Goal: Task Accomplishment & Management: Manage account settings

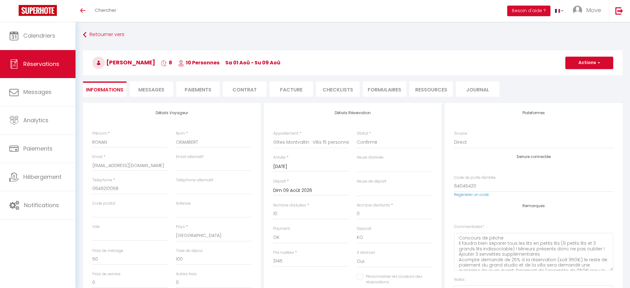
select select "76700"
select select
select select "14"
click at [621, 14] on img at bounding box center [619, 11] width 8 height 8
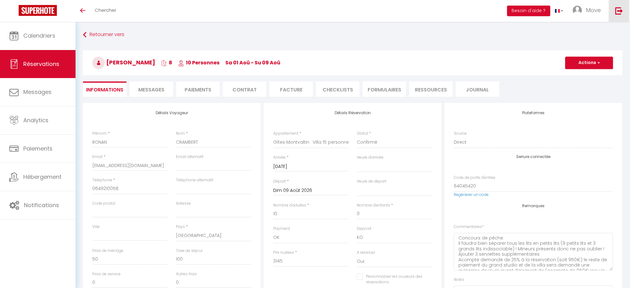
click at [621, 14] on img at bounding box center [619, 11] width 8 height 8
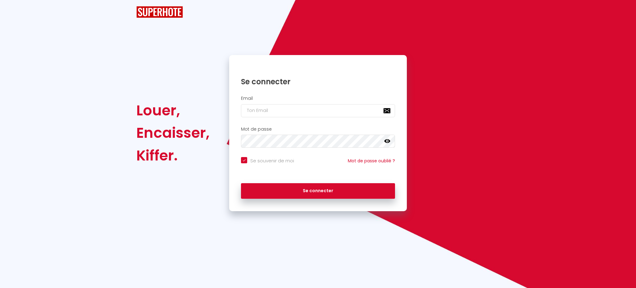
checkbox input "true"
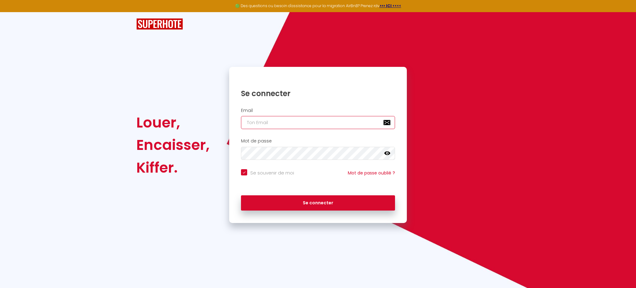
type input "[PERSON_NAME][EMAIL_ADDRESS][DOMAIN_NAME]"
checkbox input "true"
click at [278, 124] on input "[PERSON_NAME][EMAIL_ADDRESS][DOMAIN_NAME]" at bounding box center [318, 122] width 154 height 13
type input "[PERSON_NAME][EMAIL_ADDRESS][DOMAIN_NAME]"
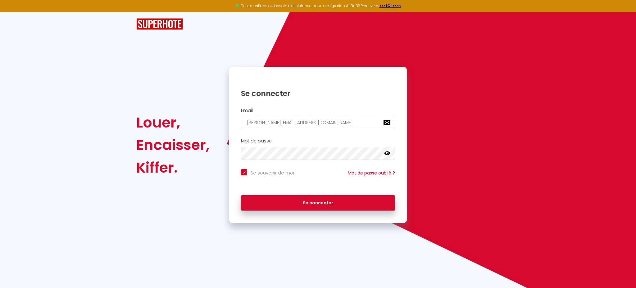
checkbox input "true"
click at [325, 119] on input "[PERSON_NAME][EMAIL_ADDRESS][DOMAIN_NAME]" at bounding box center [318, 122] width 154 height 13
click at [325, 117] on input "[PERSON_NAME][EMAIL_ADDRESS][DOMAIN_NAME]" at bounding box center [318, 122] width 154 height 13
click at [325, 115] on div "Email [PERSON_NAME][EMAIL_ADDRESS][DOMAIN_NAME]" at bounding box center [318, 118] width 170 height 21
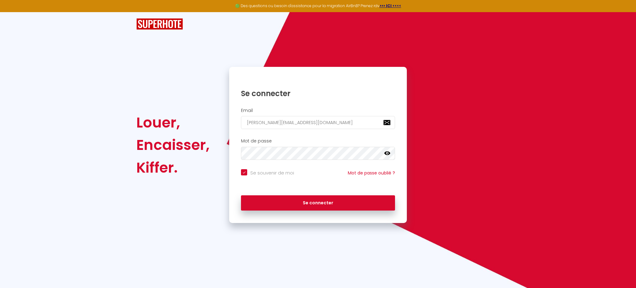
click at [325, 110] on h2 "Email" at bounding box center [318, 110] width 154 height 5
click at [326, 120] on input "[PERSON_NAME][EMAIL_ADDRESS][DOMAIN_NAME]" at bounding box center [318, 122] width 154 height 13
click at [328, 121] on input "[PERSON_NAME][EMAIL_ADDRESS][DOMAIN_NAME]" at bounding box center [318, 122] width 154 height 13
click at [328, 122] on input "[PERSON_NAME][EMAIL_ADDRESS][DOMAIN_NAME]" at bounding box center [318, 122] width 154 height 13
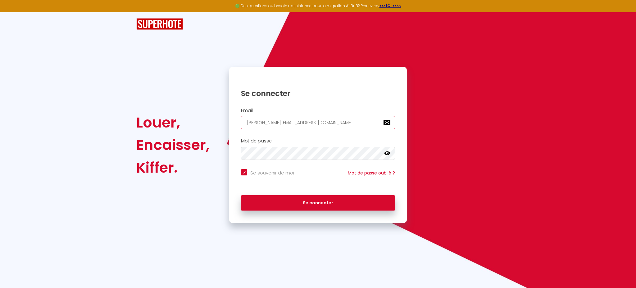
click at [328, 122] on input "[PERSON_NAME][EMAIL_ADDRESS][DOMAIN_NAME]" at bounding box center [318, 122] width 154 height 13
checkbox input "true"
paste input "[EMAIL_ADDRESS][DOMAIN_NAME]"
type input "[EMAIL_ADDRESS][DOMAIN_NAME]"
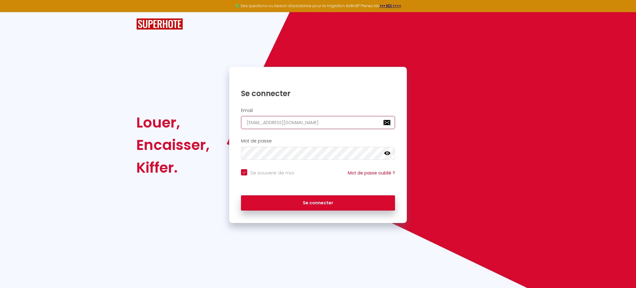
checkbox input "true"
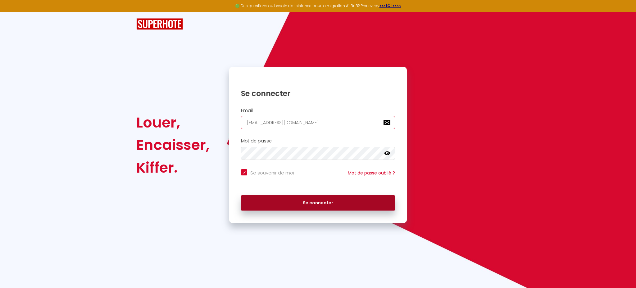
type input "[EMAIL_ADDRESS][DOMAIN_NAME]"
click at [318, 201] on button "Se connecter" at bounding box center [318, 203] width 154 height 16
checkbox input "true"
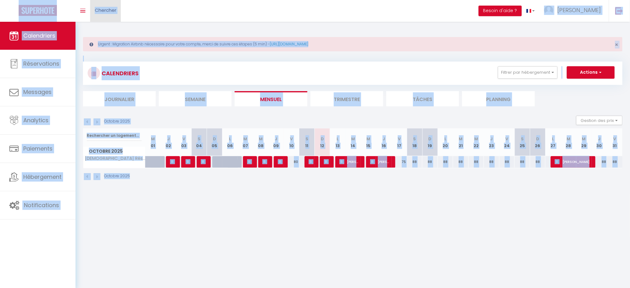
click at [96, 8] on span "Chercher" at bounding box center [105, 10] width 21 height 7
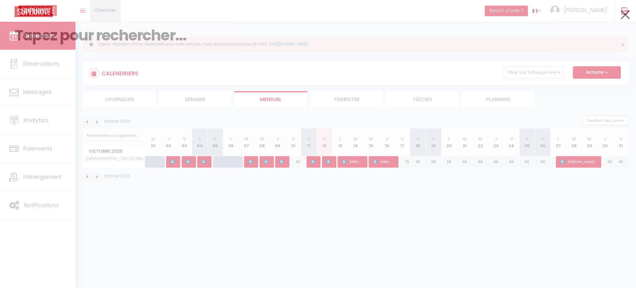
paste input "5702529862"
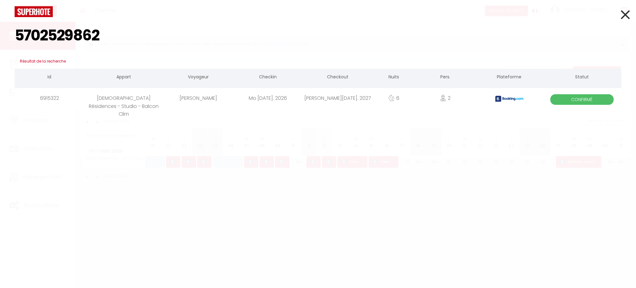
type input "5702529862"
click at [82, 98] on div "6915322" at bounding box center [50, 98] width 70 height 20
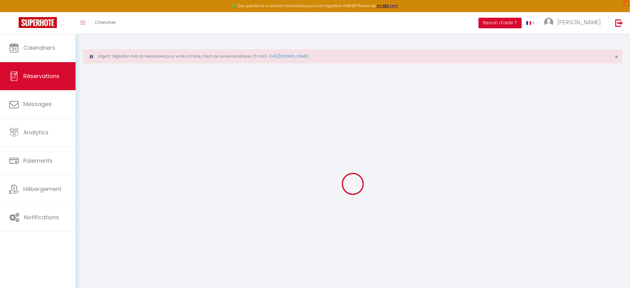
select select
checkbox input "false"
select select
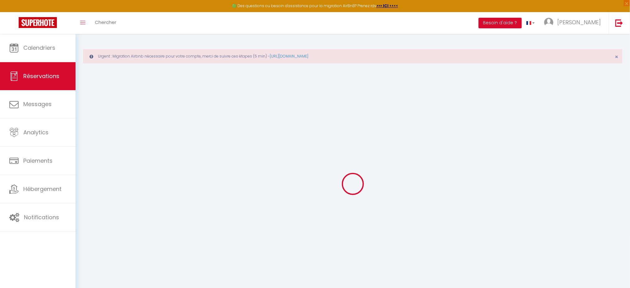
checkbox input "false"
select select
checkbox input "false"
type textarea "** THIS RESERVATION HAS BEEN PRE-PAID ** BOOKING NOTE : Payment charge is EUR 6…"
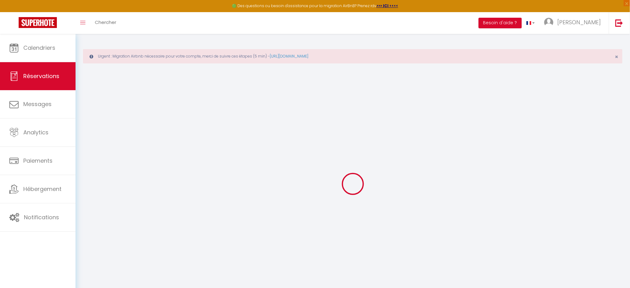
type input "15"
type input "27.99"
select select
checkbox input "false"
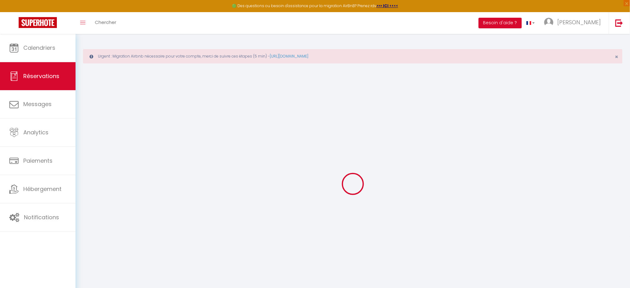
select select
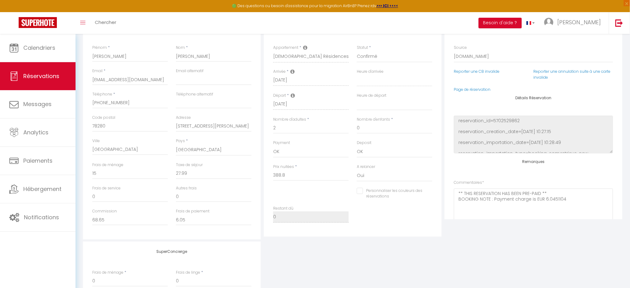
scroll to position [41, 0]
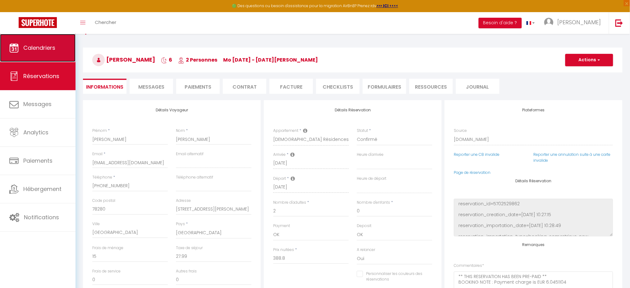
click at [25, 40] on link "Calendriers" at bounding box center [38, 48] width 76 height 28
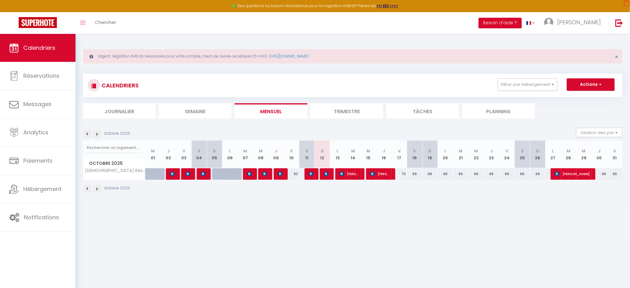
click at [86, 134] on img at bounding box center [87, 134] width 7 height 7
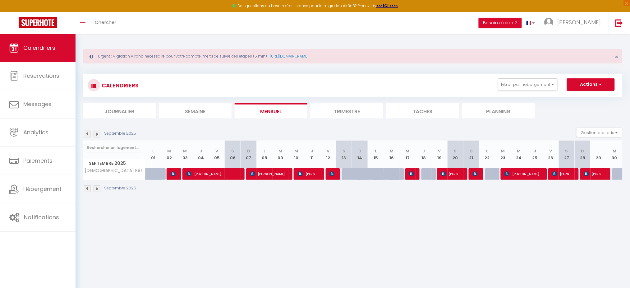
click at [86, 134] on img at bounding box center [87, 134] width 7 height 7
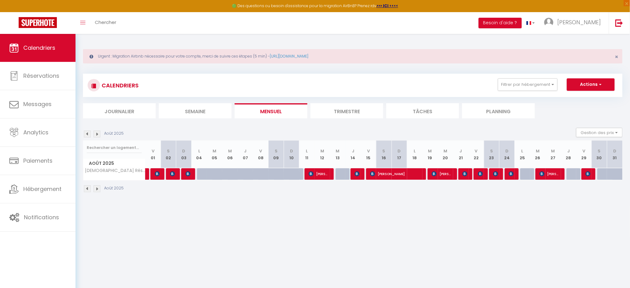
click at [86, 134] on img at bounding box center [87, 134] width 7 height 7
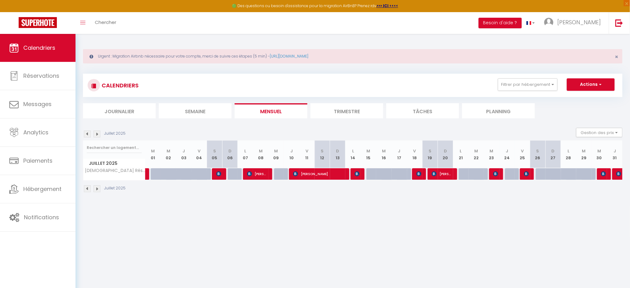
click at [93, 134] on div "Juillet 2025" at bounding box center [105, 134] width 44 height 7
click at [96, 133] on img at bounding box center [97, 134] width 7 height 7
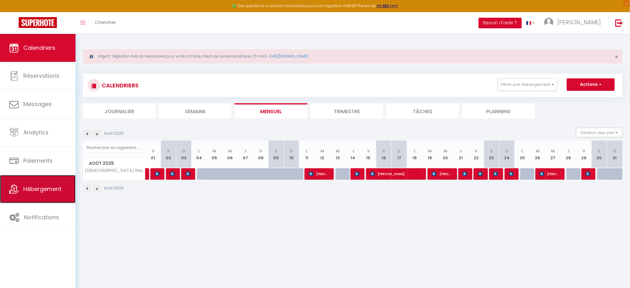
click at [46, 191] on span "Hébergement" at bounding box center [42, 189] width 38 height 8
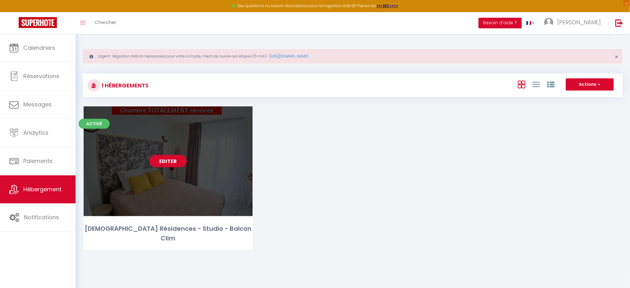
click at [167, 154] on div "Editer" at bounding box center [168, 161] width 169 height 110
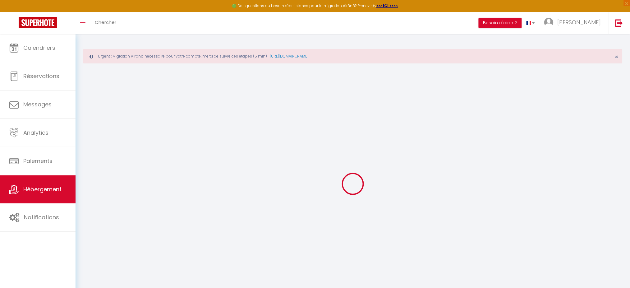
select select
checkbox input "false"
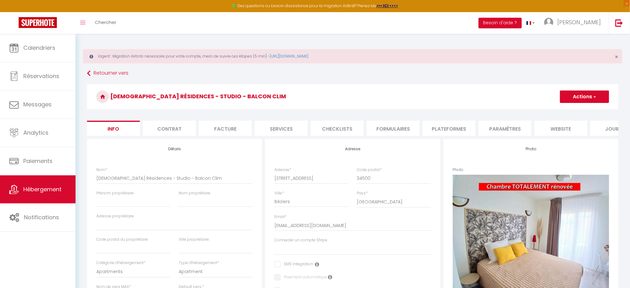
click at [441, 130] on li "Plateformes" at bounding box center [449, 128] width 53 height 15
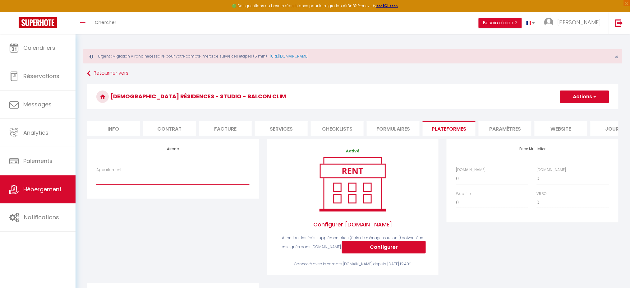
click at [172, 179] on select "Appartement" at bounding box center [172, 178] width 153 height 12
click at [171, 184] on select "Appartement" at bounding box center [172, 178] width 153 height 12
click at [599, 23] on span "[PERSON_NAME]" at bounding box center [579, 22] width 44 height 8
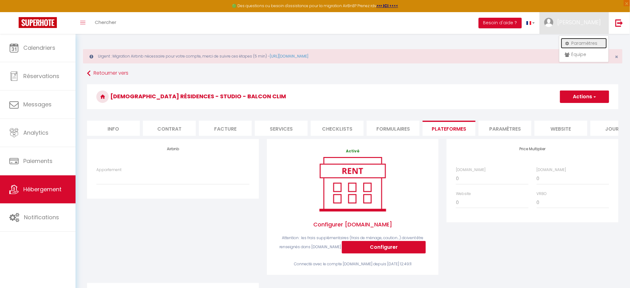
click at [586, 44] on link "Paramètres" at bounding box center [584, 43] width 46 height 11
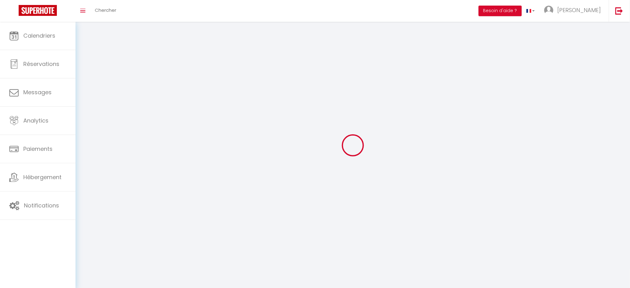
type input "[PERSON_NAME]"
type input "TROTIGNON"
type input "0646624232"
type input "GSG [STREET_ADDRESS]"
type input "34500"
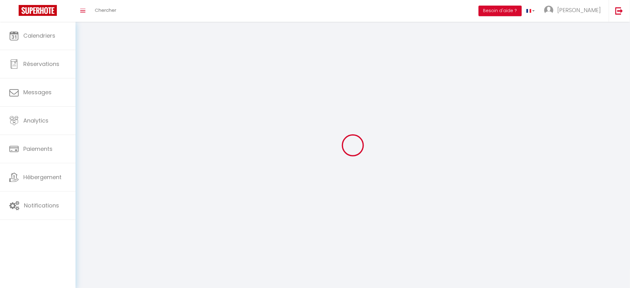
type input "BEZIERS"
type input "uKvDuMLpH8Z4U9W0D8SDGtNEX"
type input "fDn7LMM3IoosL1AAn6n0NOmdO"
type input "[URL][DOMAIN_NAME]"
select select "28"
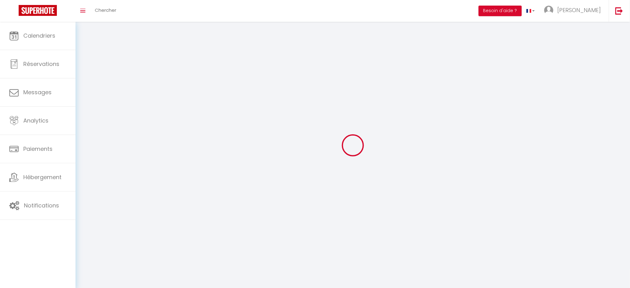
select select "fr"
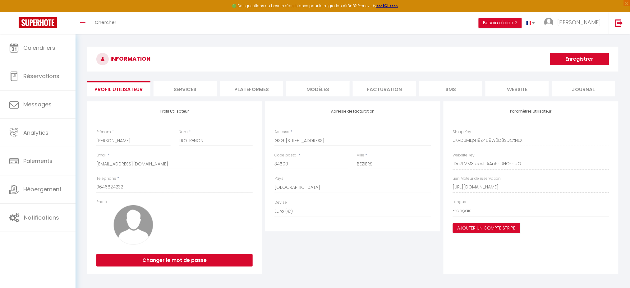
click at [260, 95] on li "Plateformes" at bounding box center [251, 88] width 63 height 15
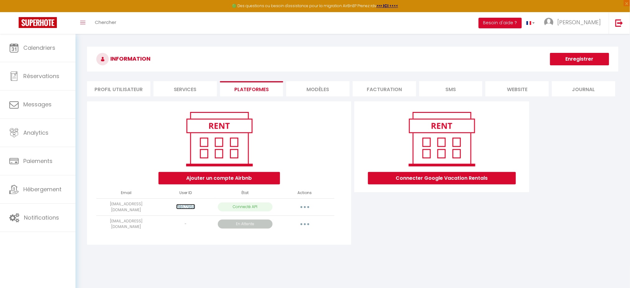
click at [187, 206] on link "718677958" at bounding box center [185, 206] width 19 height 5
click at [309, 207] on button "button" at bounding box center [304, 207] width 17 height 10
click at [291, 219] on link "Importer les appartements" at bounding box center [277, 221] width 69 height 11
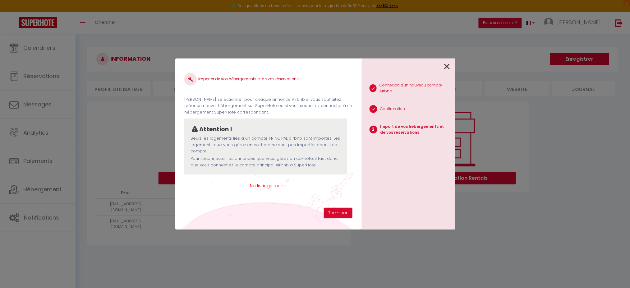
click at [450, 66] on div "1 Connexion d'un nouveau compte Airbnb 2 Confirmation 3 Import de vos hébergeme…" at bounding box center [408, 143] width 93 height 171
click at [446, 66] on icon at bounding box center [447, 66] width 6 height 9
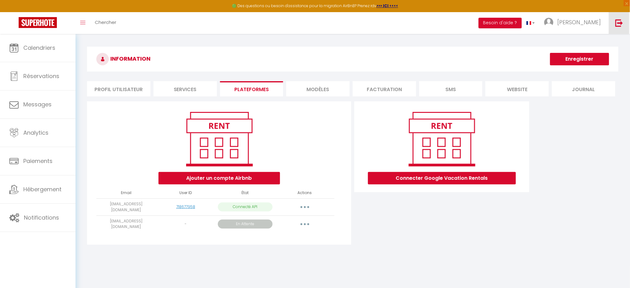
click at [621, 21] on img at bounding box center [619, 23] width 8 height 8
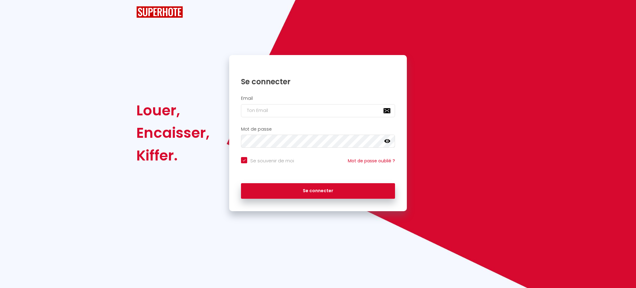
checkbox input "true"
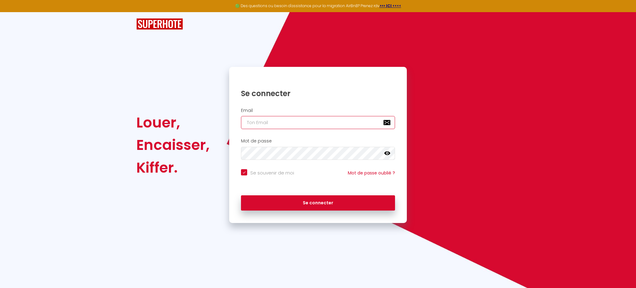
type input "[PERSON_NAME][EMAIL_ADDRESS][DOMAIN_NAME]"
checkbox input "true"
click at [270, 127] on input "[PERSON_NAME][EMAIL_ADDRESS][DOMAIN_NAME]" at bounding box center [318, 122] width 154 height 13
type input "[PERSON_NAME][EMAIL_ADDRESS][DOMAIN_NAME]"
checkbox input "true"
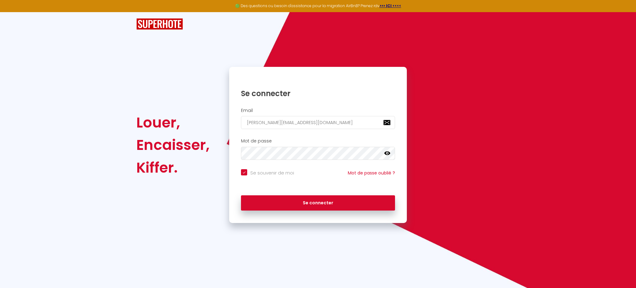
click at [320, 109] on h2 "Email" at bounding box center [318, 110] width 154 height 5
click at [321, 121] on input "[PERSON_NAME][EMAIL_ADDRESS][DOMAIN_NAME]" at bounding box center [318, 122] width 154 height 13
paste input "[EMAIL_ADDRESS][DOMAIN_NAME]"
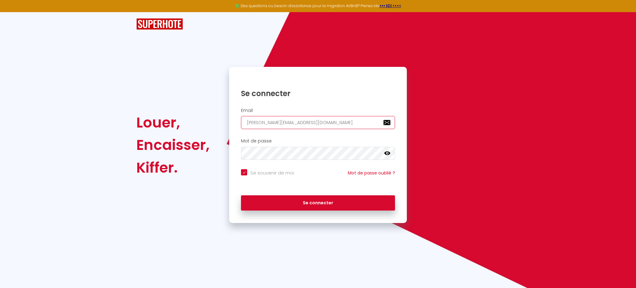
type input "[EMAIL_ADDRESS][DOMAIN_NAME]"
checkbox input "true"
type input "[EMAIL_ADDRESS][DOMAIN_NAME]"
click at [241, 195] on button "Se connecter" at bounding box center [318, 203] width 154 height 16
checkbox input "true"
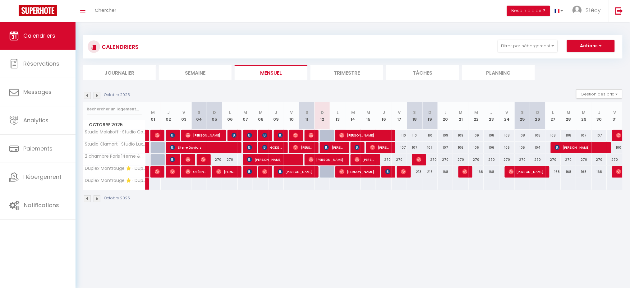
click at [90, 96] on img at bounding box center [87, 95] width 7 height 7
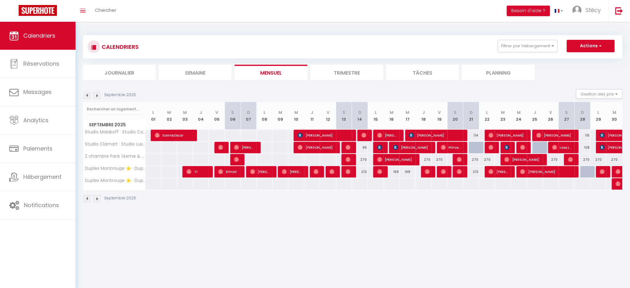
click at [613, 172] on div at bounding box center [620, 172] width 16 height 12
click at [616, 172] on img at bounding box center [618, 171] width 5 height 5
select select "KO"
select select "0"
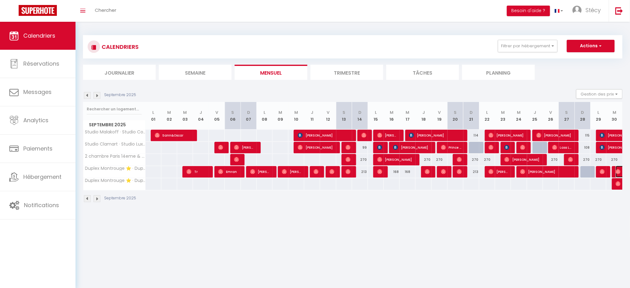
select select "0"
select select "1"
select select
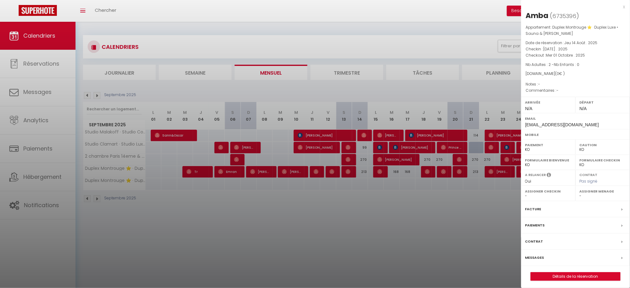
click at [489, 211] on div at bounding box center [315, 144] width 630 height 288
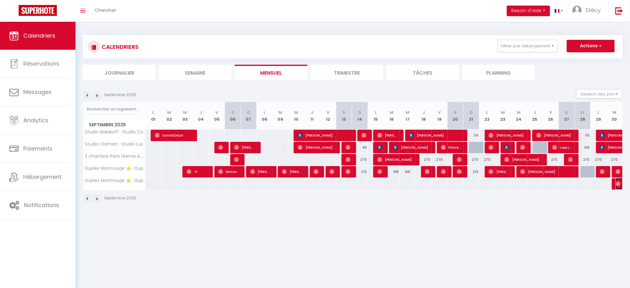
click at [616, 183] on img at bounding box center [618, 183] width 5 height 5
select select "OK"
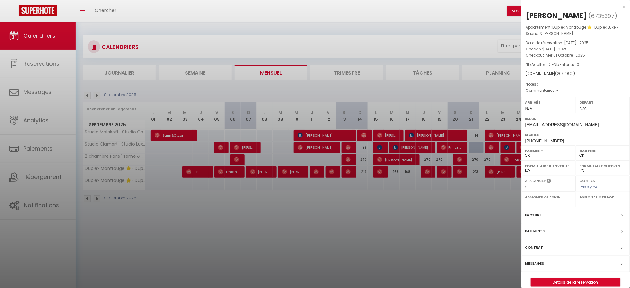
click at [414, 207] on div at bounding box center [315, 144] width 630 height 288
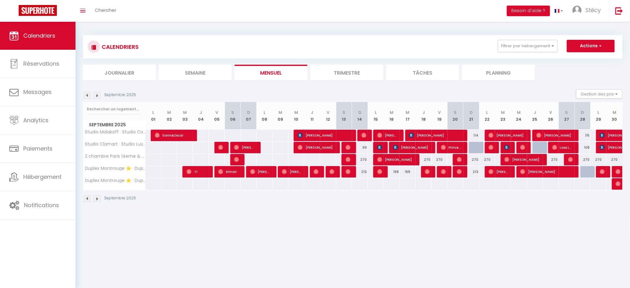
click at [97, 94] on img at bounding box center [97, 95] width 7 height 7
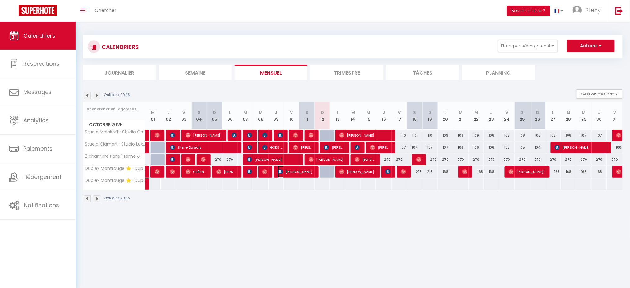
click at [304, 174] on span "[PERSON_NAME]" at bounding box center [296, 172] width 36 height 12
select select "KO"
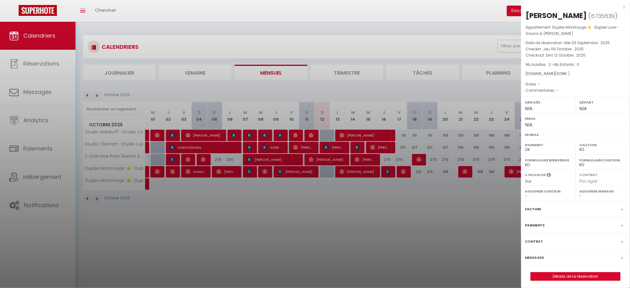
click at [528, 257] on label "Messages" at bounding box center [534, 257] width 19 height 7
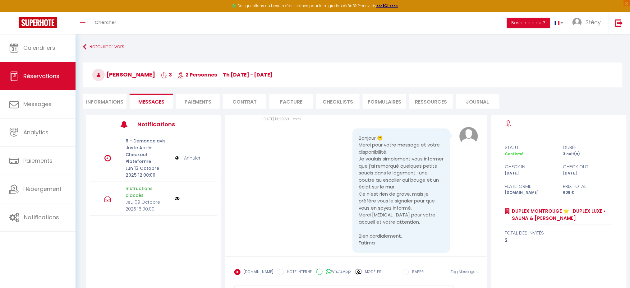
scroll to position [857, 0]
click at [107, 101] on li "Informations" at bounding box center [105, 101] width 44 height 15
select select
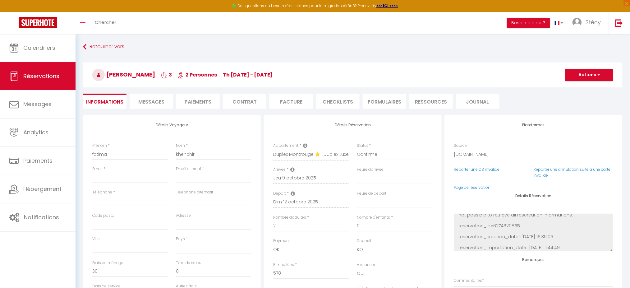
select select
checkbox input "false"
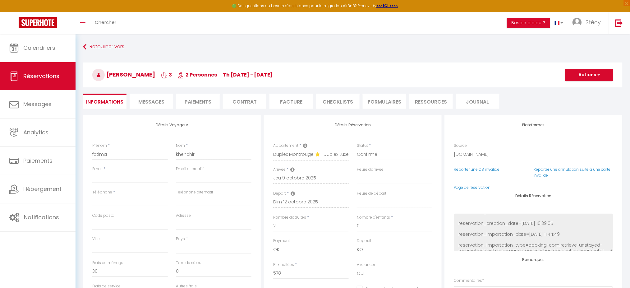
select select
checkbox input "false"
select select
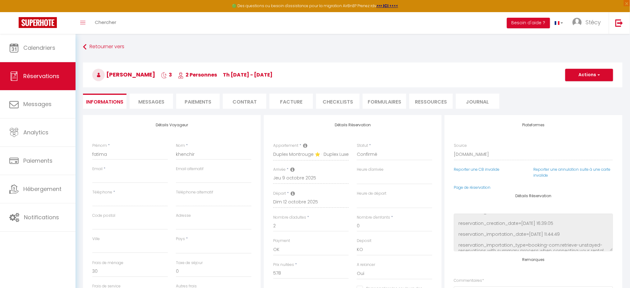
select select
checkbox input "false"
select select
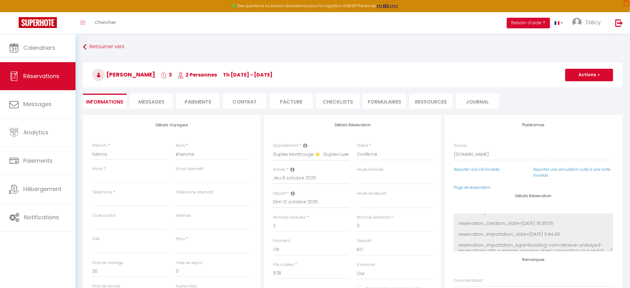
select select
checkbox input "false"
select select
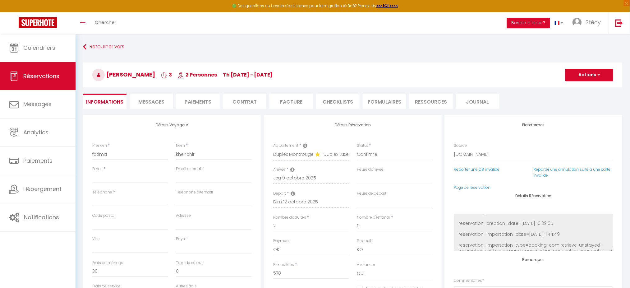
checkbox input "false"
select select
checkbox input "false"
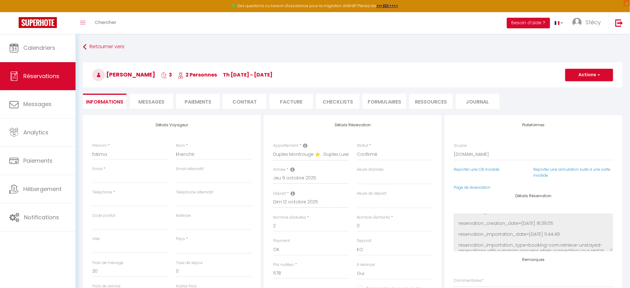
select select
checkbox input "false"
select select
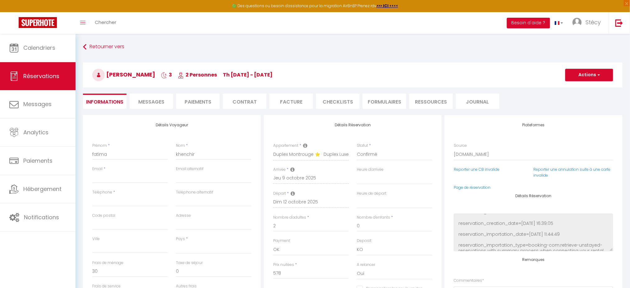
select select
checkbox input "false"
select select
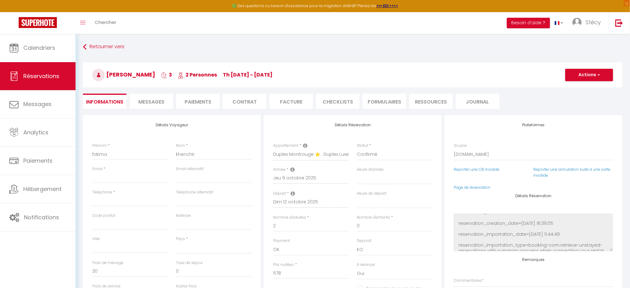
select select
checkbox input "false"
select select
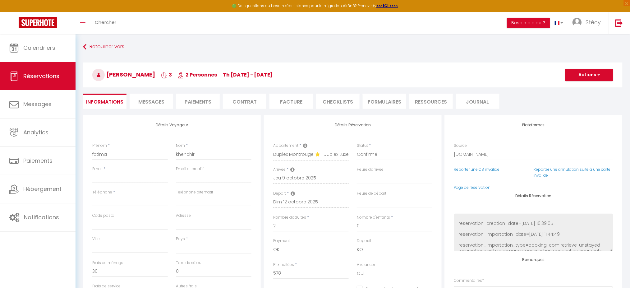
checkbox input "false"
select select
checkbox input "false"
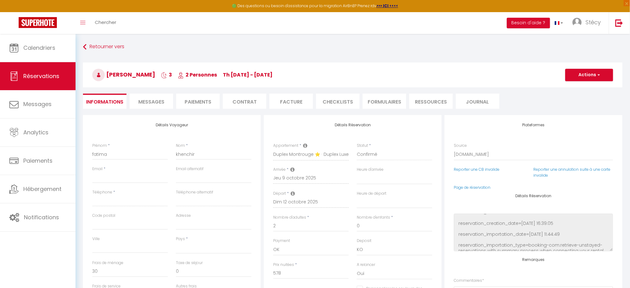
select select
checkbox input "false"
select select
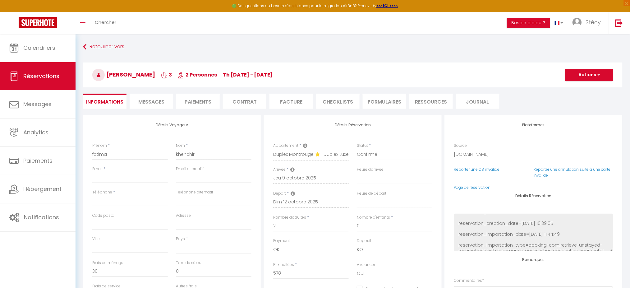
select select
checkbox input "false"
select select
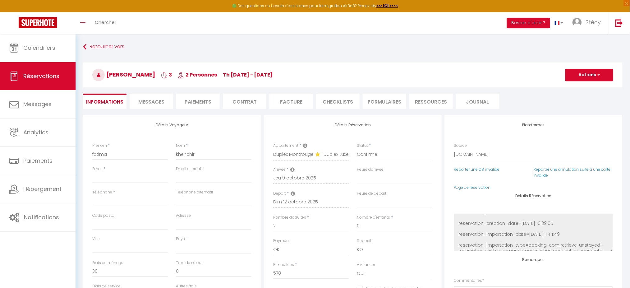
select select
checkbox input "false"
select select
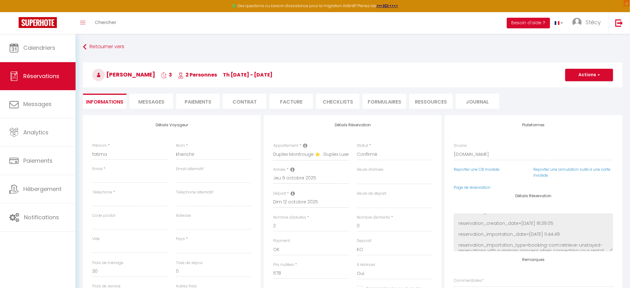
checkbox input "false"
select select
checkbox input "false"
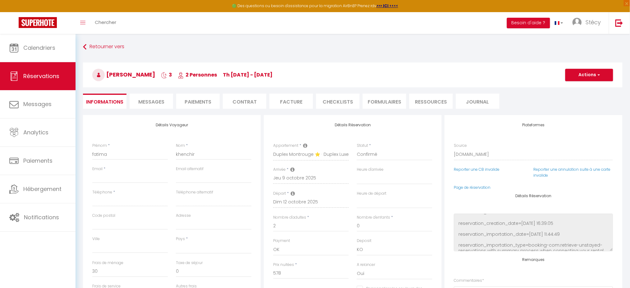
select select
checkbox input "false"
select select
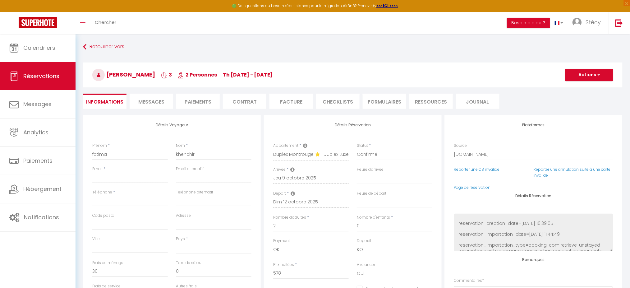
select select
checkbox input "false"
click at [621, 20] on img at bounding box center [619, 23] width 8 height 8
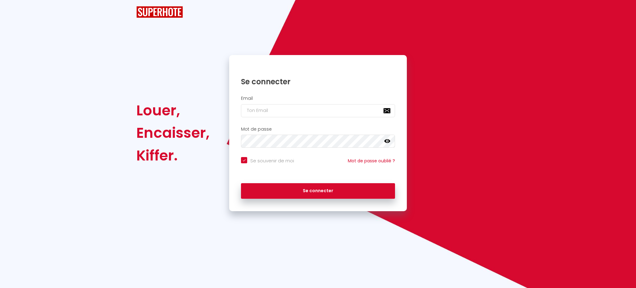
checkbox input "true"
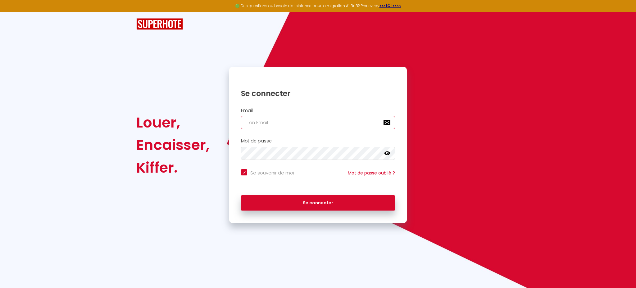
type input "[PERSON_NAME][EMAIL_ADDRESS][DOMAIN_NAME]"
checkbox input "true"
click at [351, 119] on input "[PERSON_NAME][EMAIL_ADDRESS][DOMAIN_NAME]" at bounding box center [318, 122] width 154 height 13
type input "[PERSON_NAME][EMAIL_ADDRESS][DOMAIN_NAME]"
checkbox input "true"
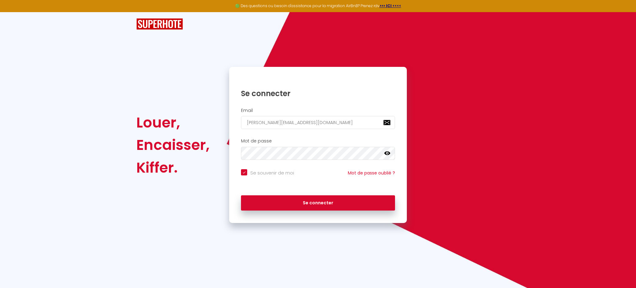
click at [351, 123] on input "[PERSON_NAME][EMAIL_ADDRESS][DOMAIN_NAME]" at bounding box center [318, 122] width 154 height 13
type input "[EMAIL_ADDRESS][DOMAIN_NAME]"
checkbox input "true"
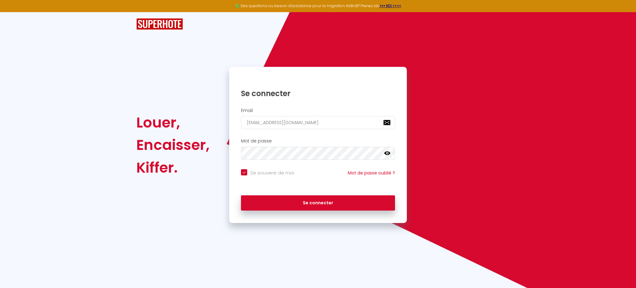
type input "[EMAIL_ADDRESS][DOMAIN_NAME]"
click at [241, 195] on button "Se connecter" at bounding box center [318, 203] width 154 height 16
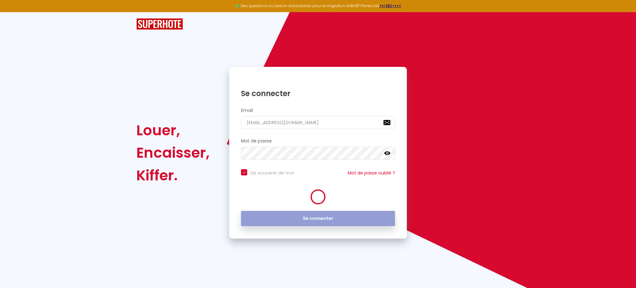
checkbox input "true"
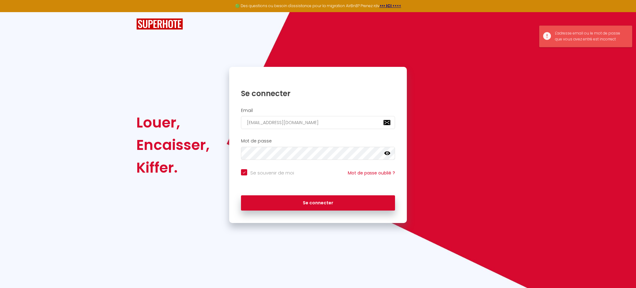
click at [342, 123] on input "[EMAIL_ADDRESS][DOMAIN_NAME]" at bounding box center [318, 122] width 154 height 13
type input "[EMAIL_ADDRESS]."
checkbox input "true"
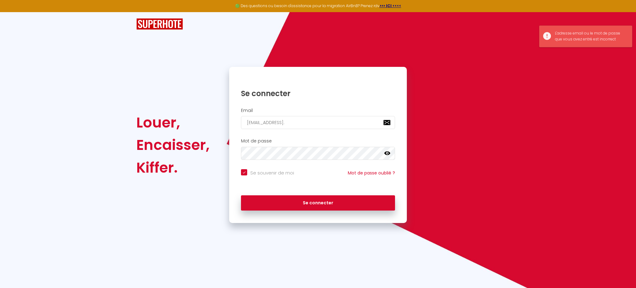
click at [342, 118] on input "[EMAIL_ADDRESS]." at bounding box center [318, 122] width 154 height 13
click at [340, 125] on input "[EMAIL_ADDRESS]." at bounding box center [318, 122] width 154 height 13
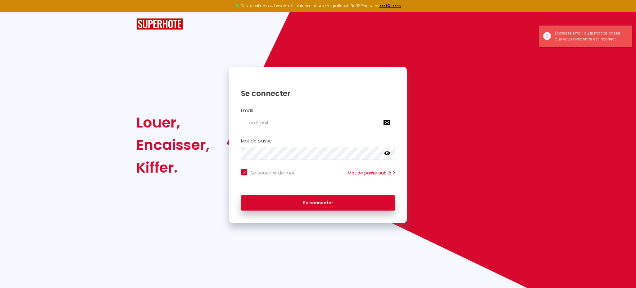
checkbox input "true"
type input "[EMAIL_ADDRESS][DOMAIN_NAME]"
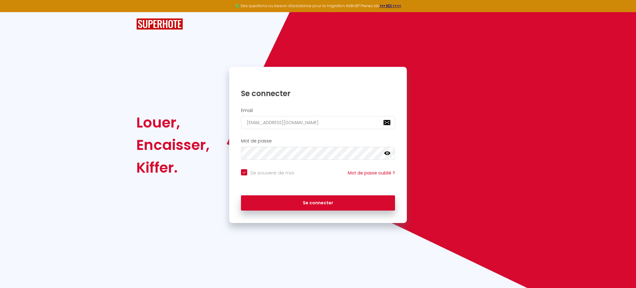
click at [241, 195] on button "Se connecter" at bounding box center [318, 203] width 154 height 16
checkbox input "true"
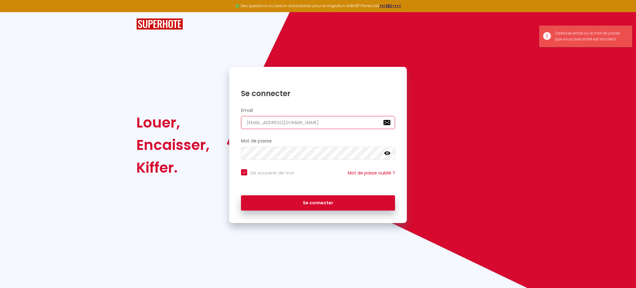
click at [289, 117] on input "[EMAIL_ADDRESS][DOMAIN_NAME]" at bounding box center [318, 122] width 154 height 13
paste input "v.invest76"
type input "[EMAIL_ADDRESS][DOMAIN_NAME]"
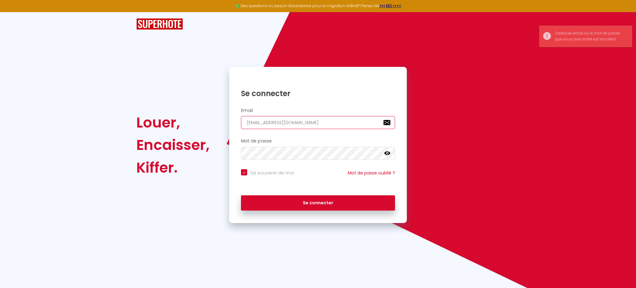
checkbox input "true"
type input "[EMAIL_ADDRESS][DOMAIN_NAME]"
click at [241, 195] on button "Se connecter" at bounding box center [318, 203] width 154 height 16
checkbox input "true"
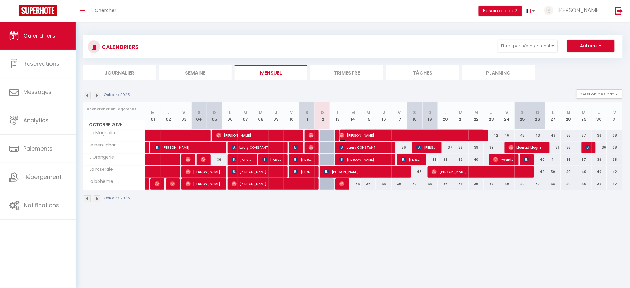
click at [343, 131] on span "[PERSON_NAME]" at bounding box center [411, 135] width 145 height 12
select select "OK"
select select "1"
select select "0"
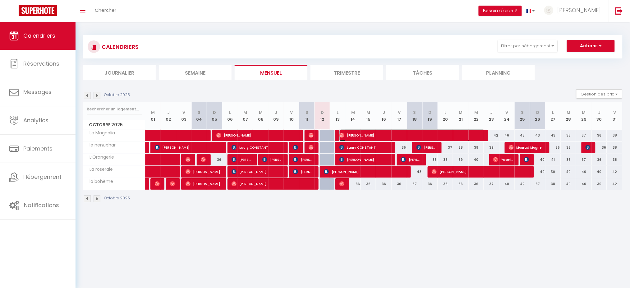
select select "1"
select select
select select "30506"
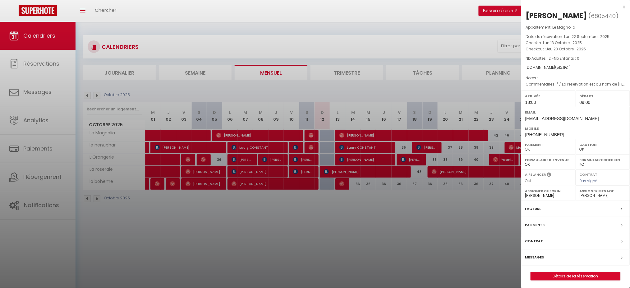
click at [544, 257] on div "Messages" at bounding box center [575, 257] width 109 height 16
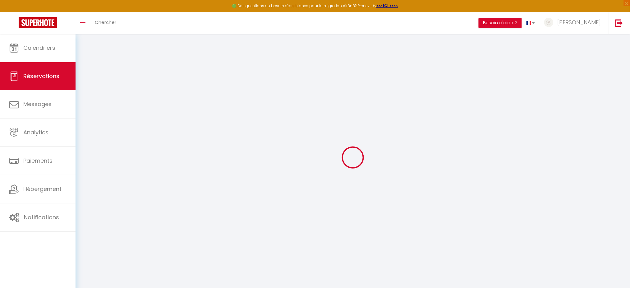
type input "[PERSON_NAME]"
type input "Hoyer"
type input "[EMAIL_ADDRESS][DOMAIN_NAME]"
type input "[PHONE_NUMBER]"
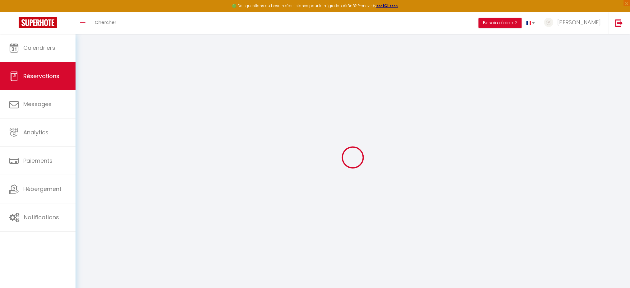
type input "[PHONE_NUMBER]"
select select
type input "79.61"
select select "36989"
select select "1"
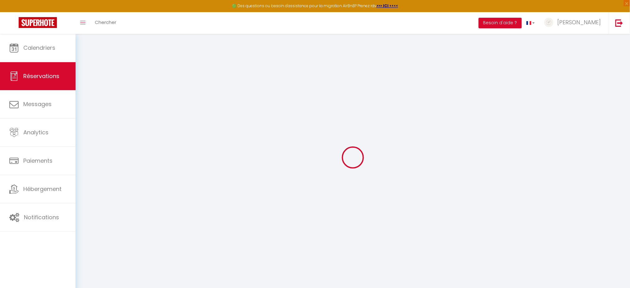
select select
type input "2"
select select "12"
select select
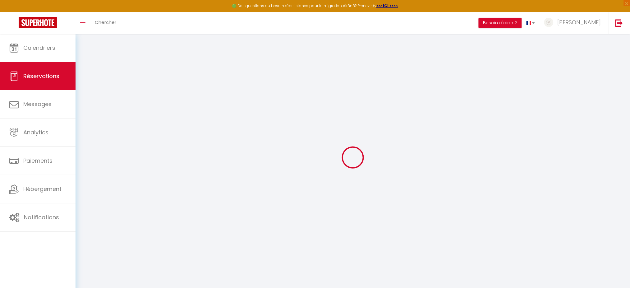
type input "452"
checkbox input "false"
type input "49.72"
select select "1"
type input "30"
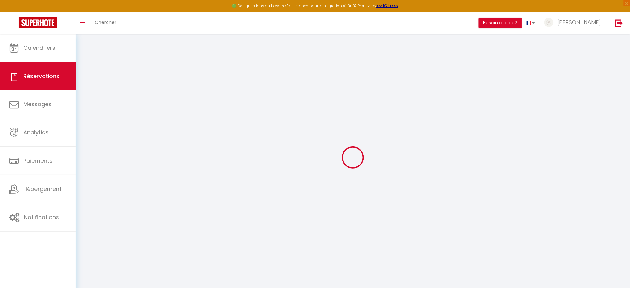
type input "0"
select select
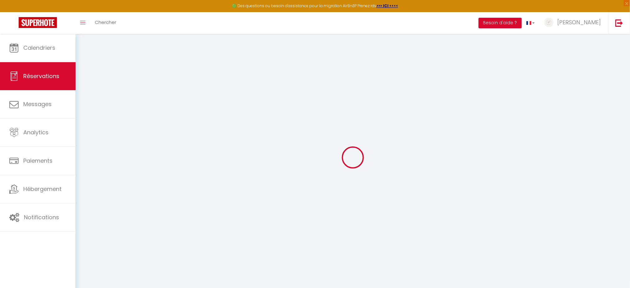
select select "15"
checkbox input "false"
select select
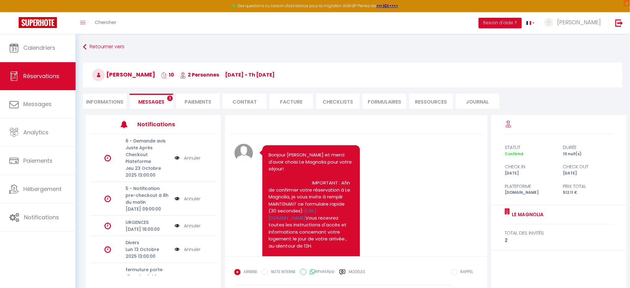
scroll to position [447, 0]
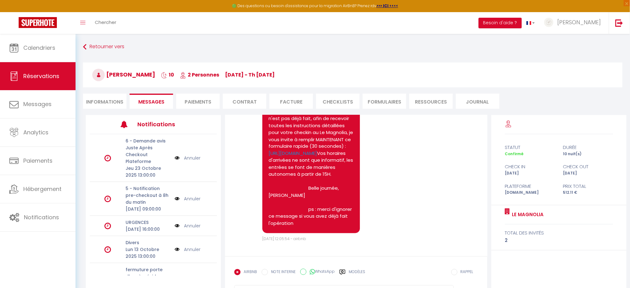
click at [93, 100] on li "Informations" at bounding box center [105, 101] width 44 height 15
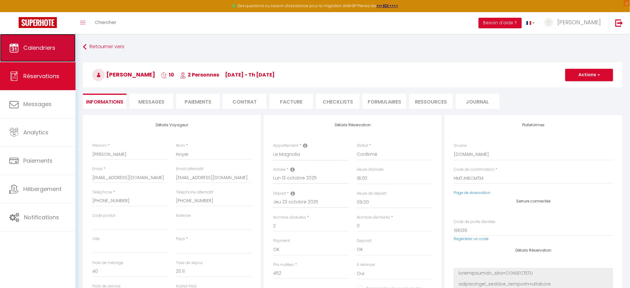
click at [42, 50] on span "Calendriers" at bounding box center [39, 48] width 32 height 8
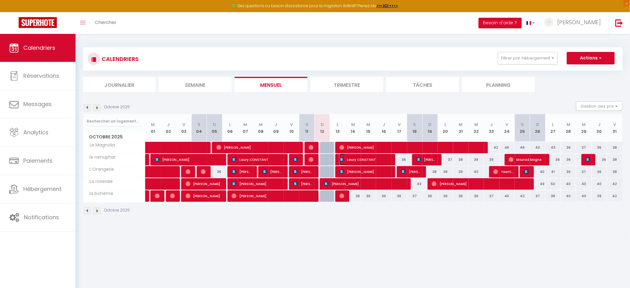
click at [361, 161] on span "Laury CONSTANT" at bounding box center [365, 160] width 52 height 12
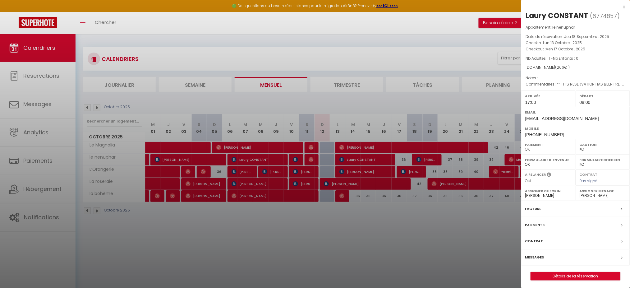
click at [381, 234] on div at bounding box center [315, 144] width 630 height 288
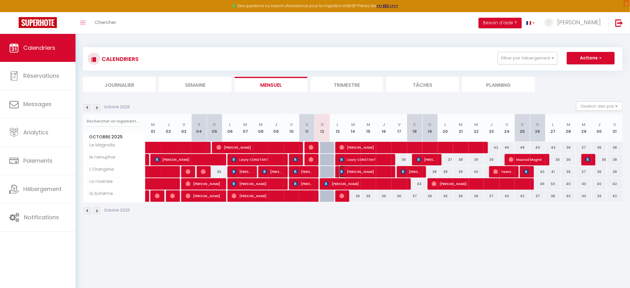
click at [378, 173] on span "[PERSON_NAME]" at bounding box center [365, 172] width 52 height 12
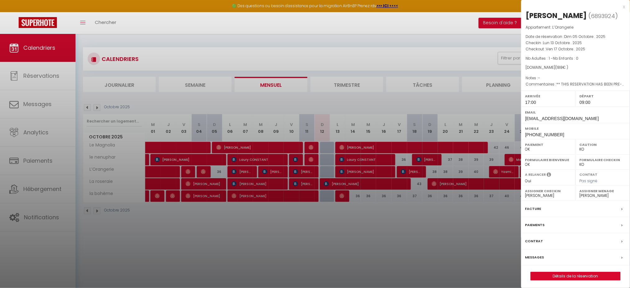
click at [530, 260] on label "Messages" at bounding box center [534, 257] width 19 height 7
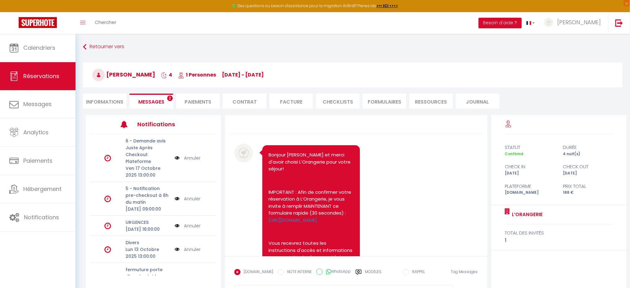
scroll to position [723, 0]
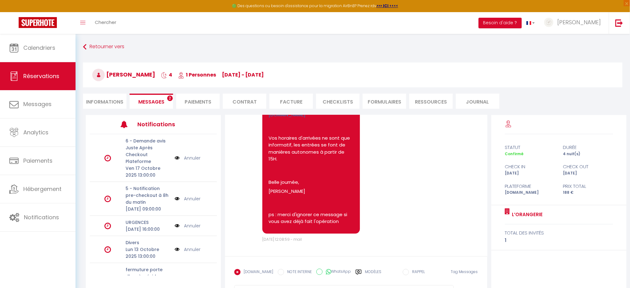
click at [119, 97] on li "Informations" at bounding box center [105, 101] width 44 height 15
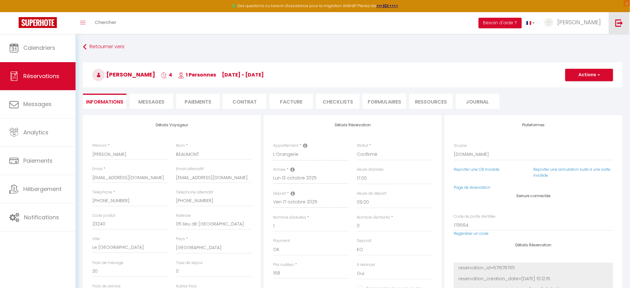
click at [617, 26] on img at bounding box center [619, 23] width 8 height 8
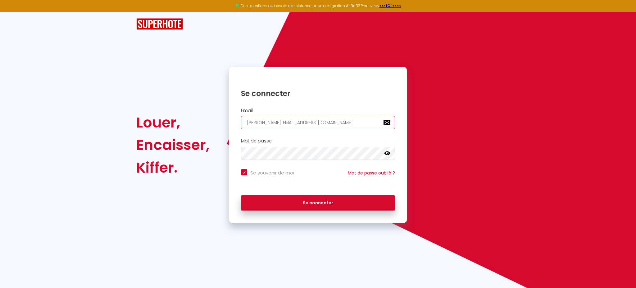
click at [339, 123] on input "[PERSON_NAME][EMAIL_ADDRESS][DOMAIN_NAME]" at bounding box center [318, 122] width 154 height 13
click at [332, 126] on input "[PERSON_NAME][EMAIL_ADDRESS][DOMAIN_NAME]" at bounding box center [318, 122] width 154 height 13
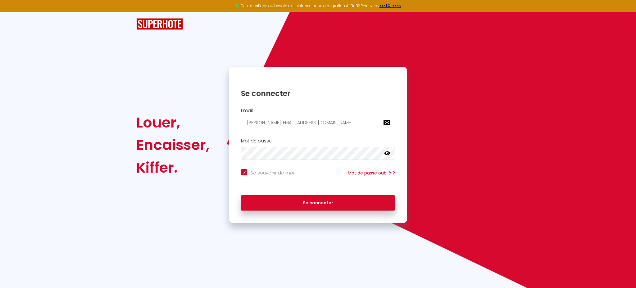
click at [241, 195] on button "Se connecter" at bounding box center [318, 203] width 154 height 16
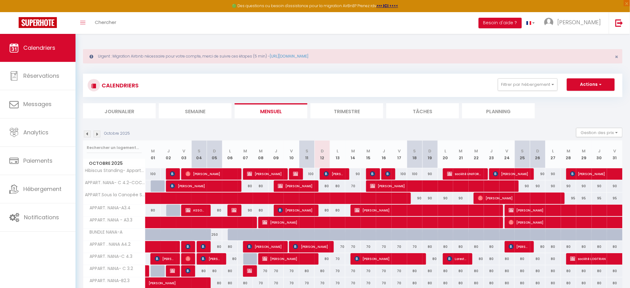
scroll to position [0, 0]
click at [535, 86] on button "Filtrer par hébergement" at bounding box center [528, 84] width 60 height 12
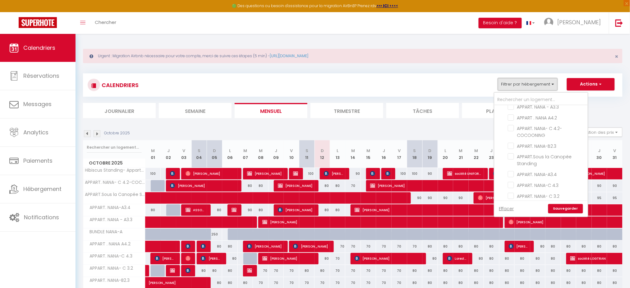
scroll to position [55, 0]
click at [520, 154] on input "APPART.Sous la Canopée Standing" at bounding box center [547, 155] width 78 height 6
click at [567, 208] on link "Sauvegarder" at bounding box center [565, 208] width 35 height 9
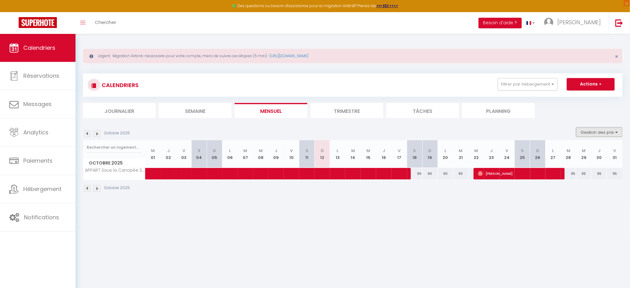
click at [589, 133] on button "Gestion des prix" at bounding box center [599, 131] width 46 height 9
click at [585, 151] on input "Nb Nuits minimum" at bounding box center [594, 151] width 56 height 6
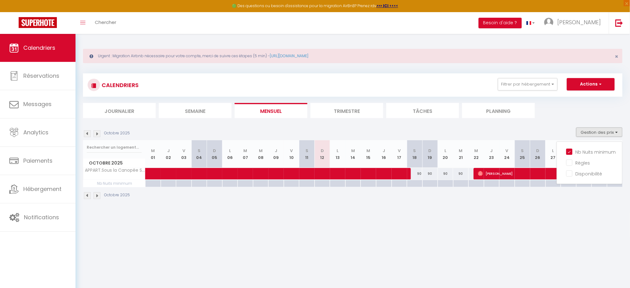
click at [365, 213] on body "🟢 Des questions ou besoin d'assistance pour la migration AirBnB? Prenez rdv >>>…" at bounding box center [315, 178] width 630 height 288
click at [98, 133] on img at bounding box center [97, 133] width 7 height 7
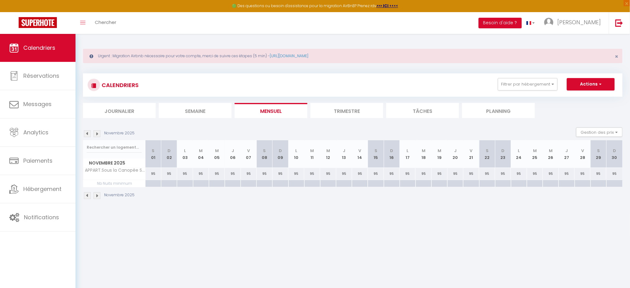
click at [87, 134] on img at bounding box center [87, 133] width 7 height 7
